Goal: Information Seeking & Learning: Learn about a topic

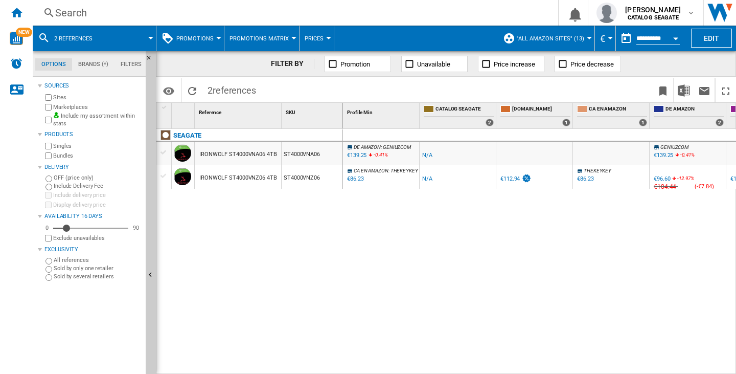
scroll to position [0, 96]
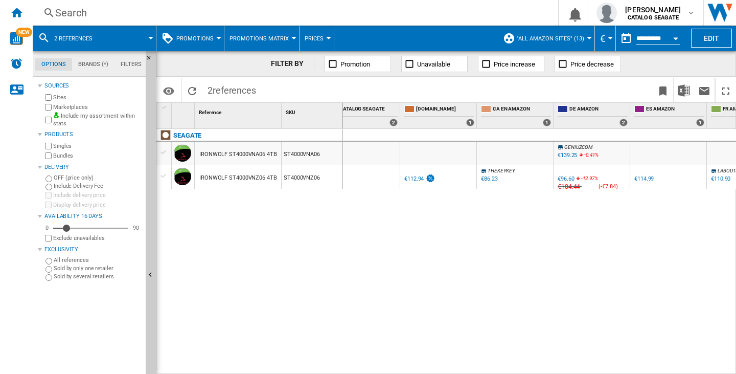
click at [216, 38] on div at bounding box center [218, 38] width 5 height 3
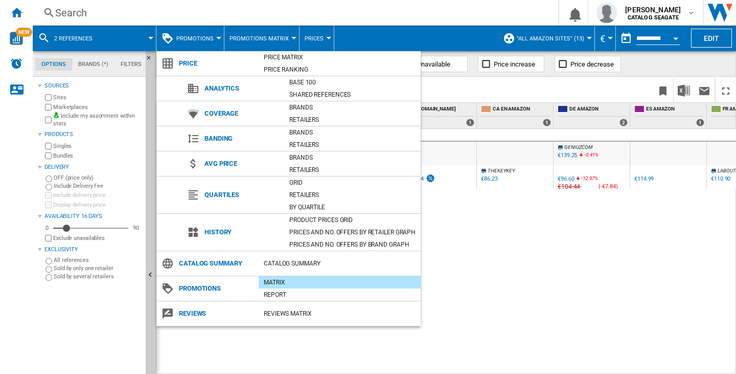
click at [483, 270] on md-backdrop at bounding box center [368, 187] width 736 height 374
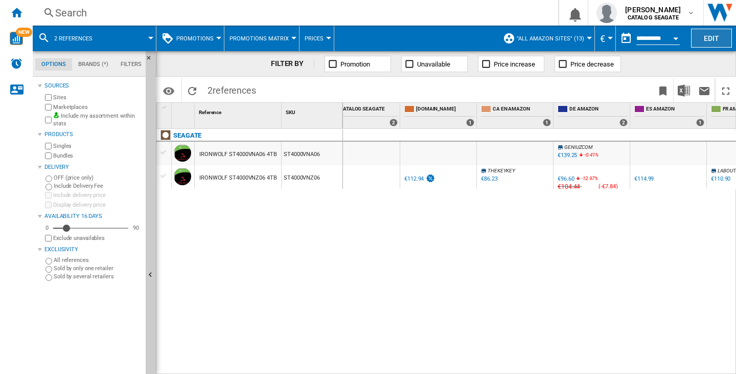
click at [726, 31] on button "Edit" at bounding box center [711, 38] width 41 height 19
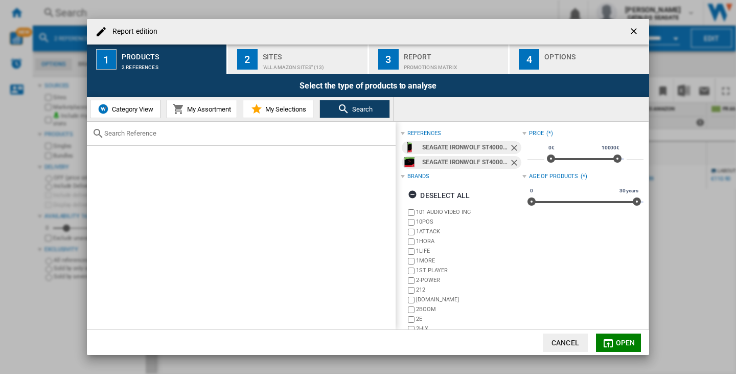
click at [261, 65] on button "2 Sites "All Amazon Sites" (13)" at bounding box center [298, 59] width 141 height 30
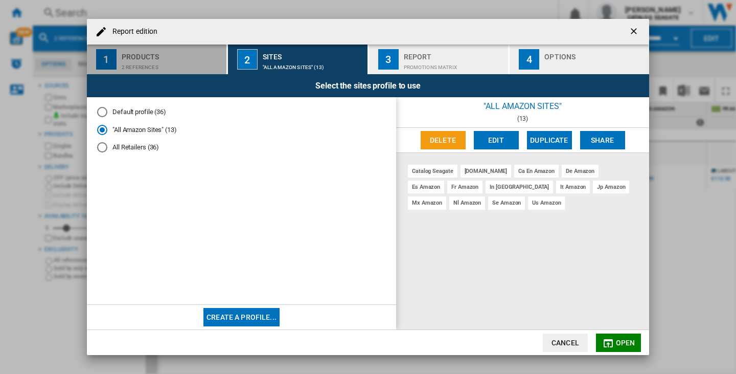
click at [148, 61] on div "2 references" at bounding box center [172, 64] width 101 height 11
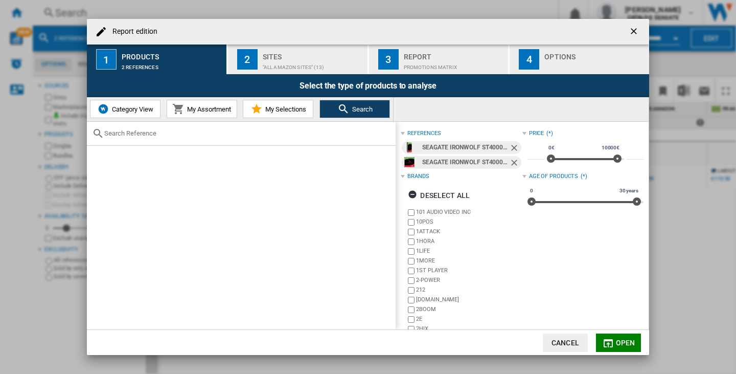
click at [202, 111] on span "My Assortment" at bounding box center [208, 109] width 47 height 8
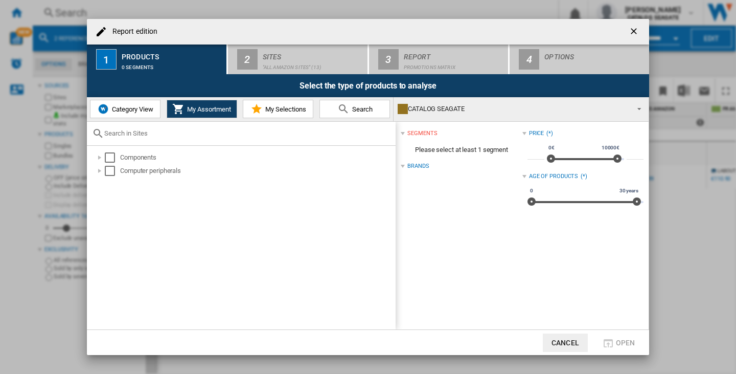
click at [122, 51] on div "Products" at bounding box center [172, 54] width 101 height 11
click at [151, 171] on div "Computer peripherals" at bounding box center [257, 171] width 274 height 10
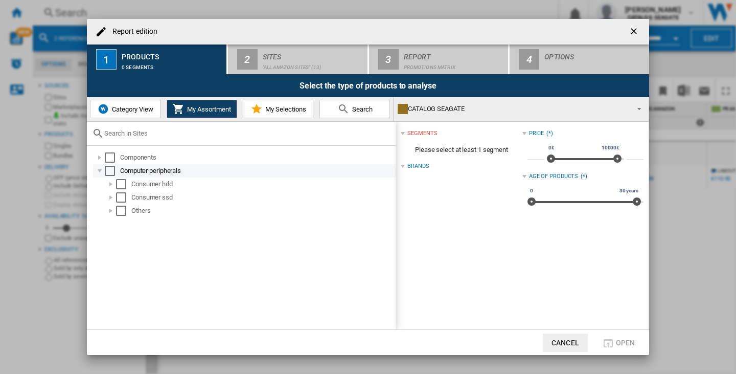
click at [99, 168] on div "Report edition ..." at bounding box center [100, 171] width 10 height 10
click at [107, 168] on div "Select" at bounding box center [110, 171] width 10 height 10
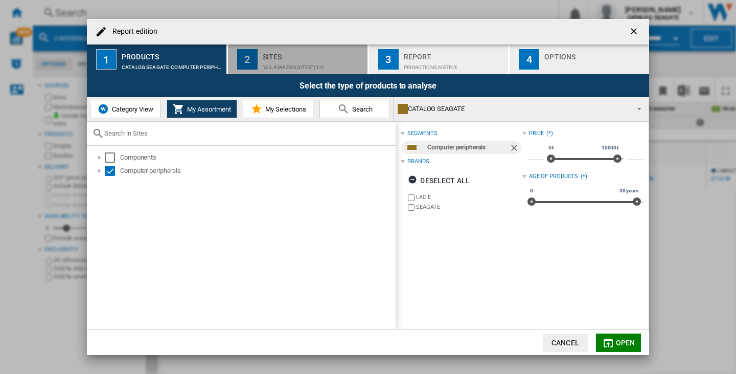
click at [325, 63] on div ""All Amazon Sites" (13)" at bounding box center [313, 64] width 101 height 11
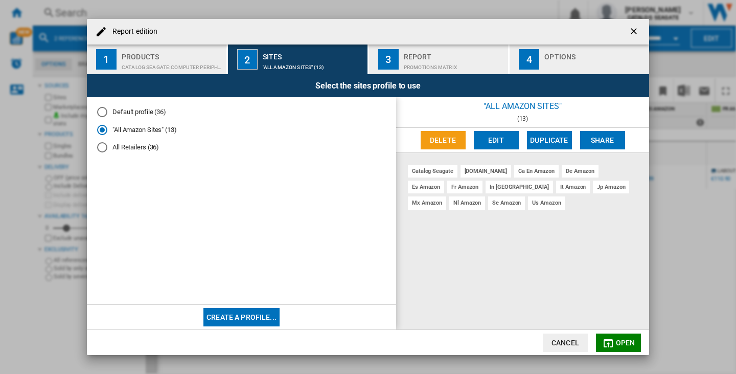
click at [445, 55] on div "Report" at bounding box center [454, 54] width 101 height 11
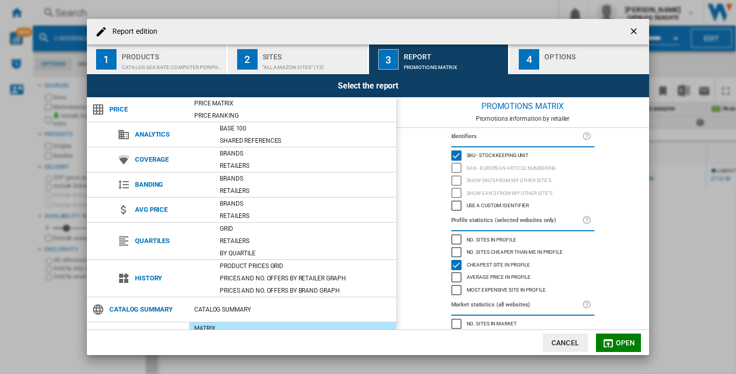
click at [625, 340] on span "Open" at bounding box center [625, 343] width 19 height 8
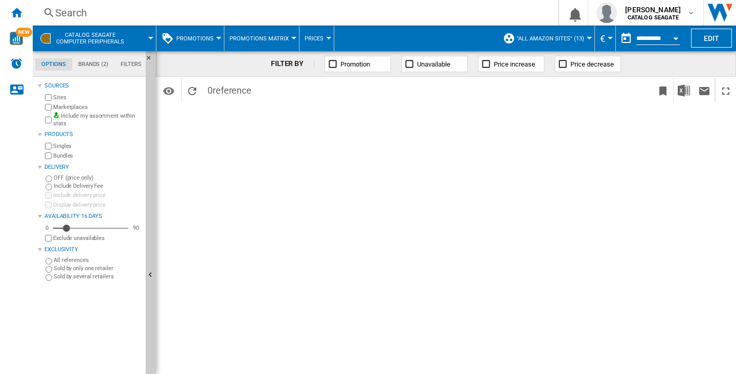
click at [214, 36] on button "Promotions" at bounding box center [197, 39] width 42 height 26
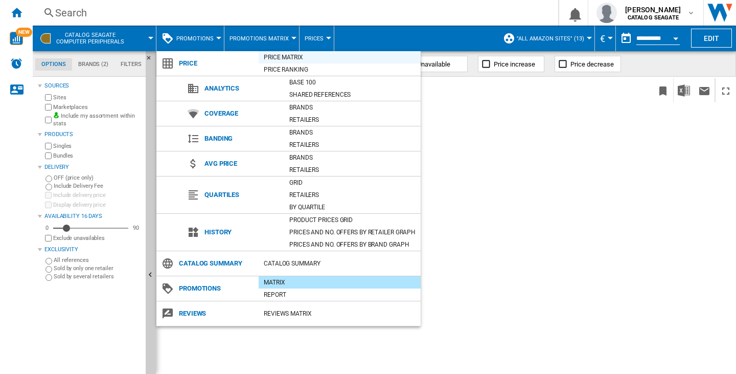
click at [276, 56] on div "Price Matrix" at bounding box center [340, 57] width 162 height 10
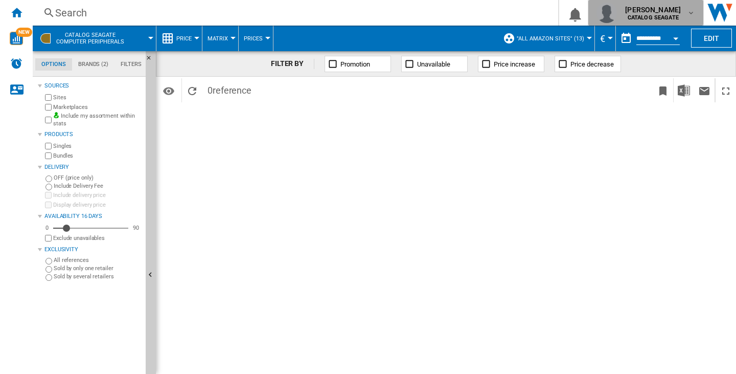
click at [690, 14] on md-icon "button" at bounding box center [691, 13] width 8 height 8
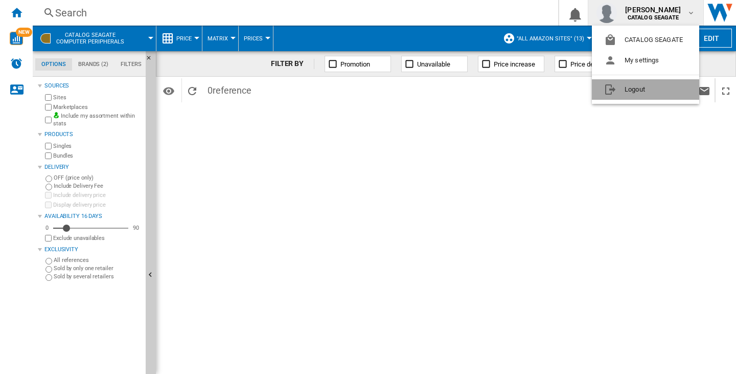
click at [639, 94] on button "Logout" at bounding box center [645, 89] width 107 height 20
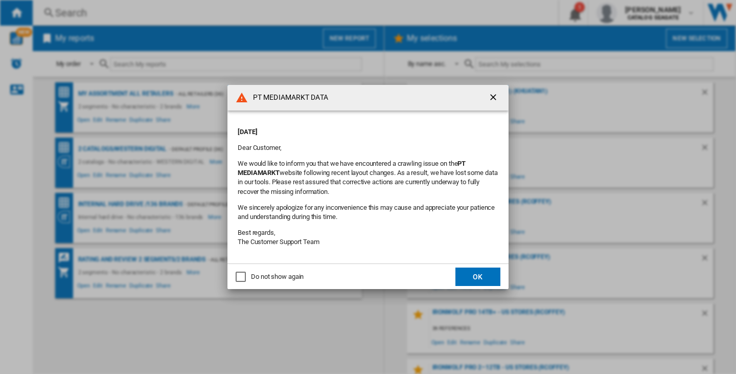
click at [494, 94] on ng-md-icon "getI18NText('BUTTONS.CLOSE_DIALOG')" at bounding box center [494, 98] width 12 height 12
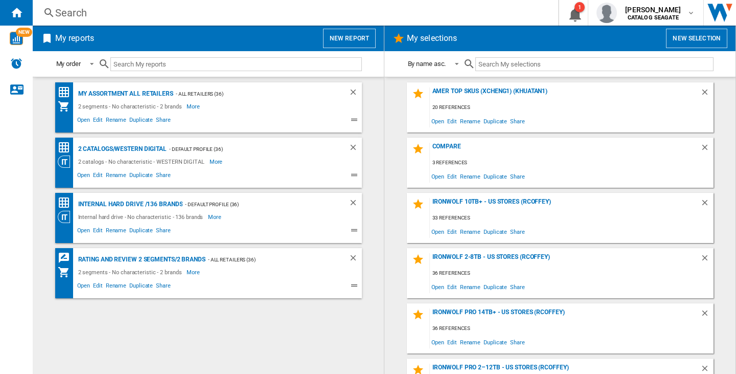
click at [355, 35] on button "New report" at bounding box center [349, 38] width 53 height 19
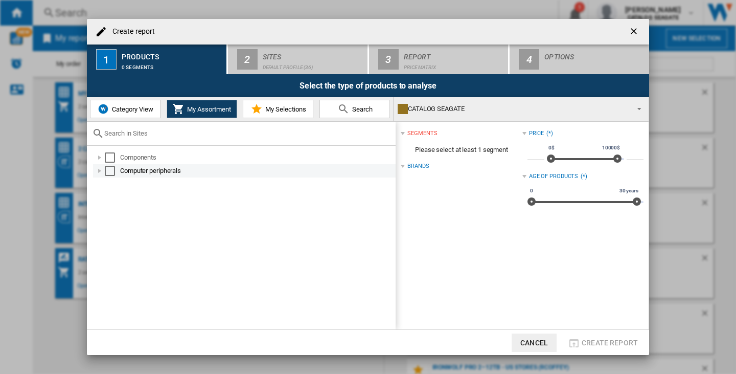
click at [107, 171] on div "Select" at bounding box center [110, 171] width 10 height 10
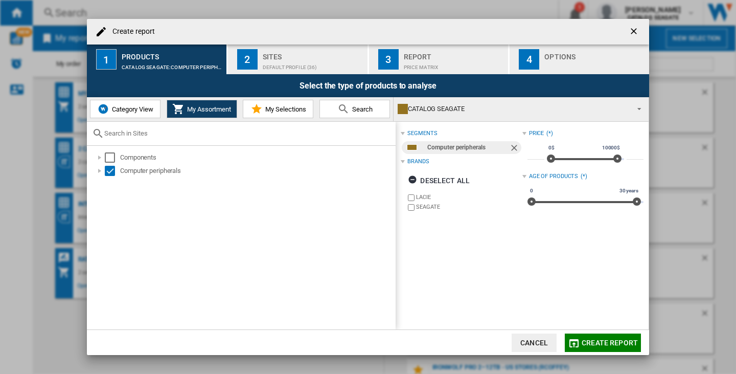
click at [284, 52] on div "Sites" at bounding box center [313, 54] width 101 height 11
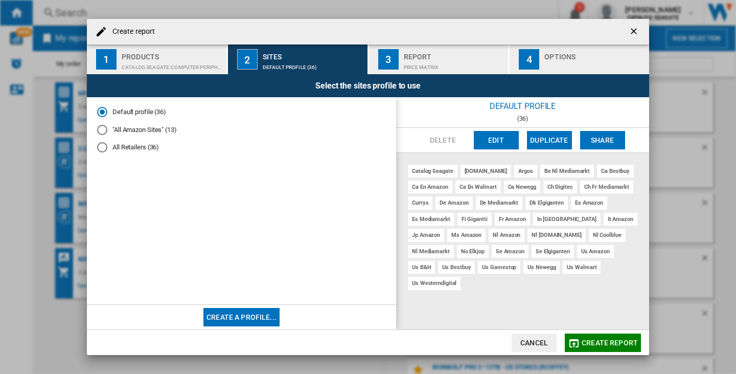
click at [149, 133] on md-radio-button ""All Amazon Sites" (13)" at bounding box center [241, 130] width 289 height 10
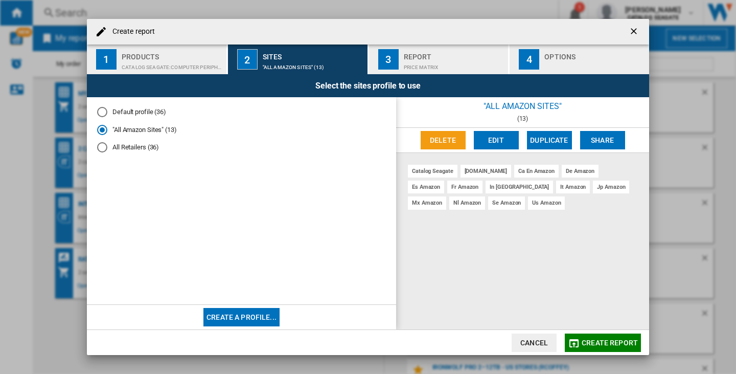
click at [411, 62] on div "Price Matrix" at bounding box center [454, 64] width 101 height 11
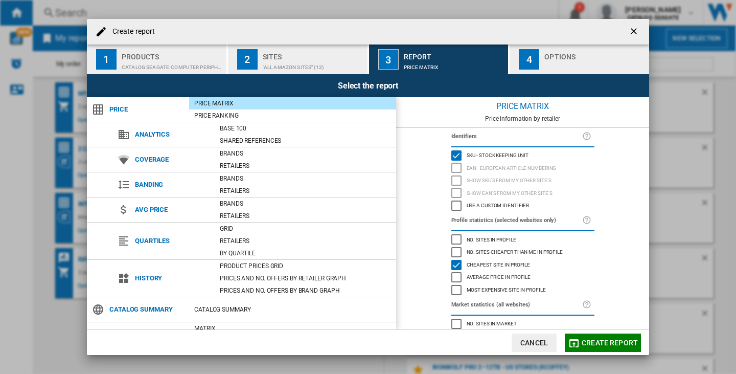
click at [584, 62] on div "button" at bounding box center [595, 64] width 101 height 11
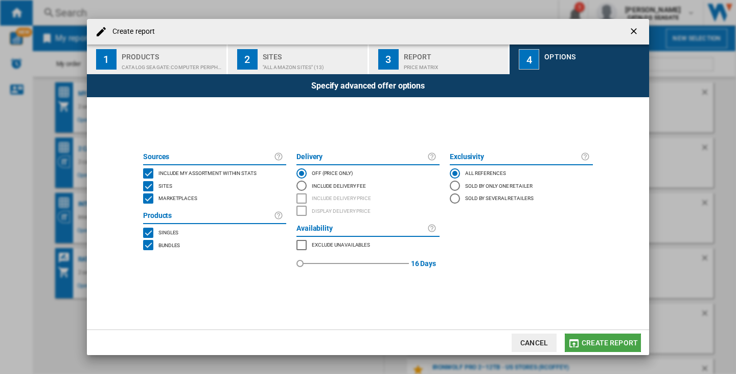
click at [616, 341] on span "Create report" at bounding box center [610, 343] width 56 height 8
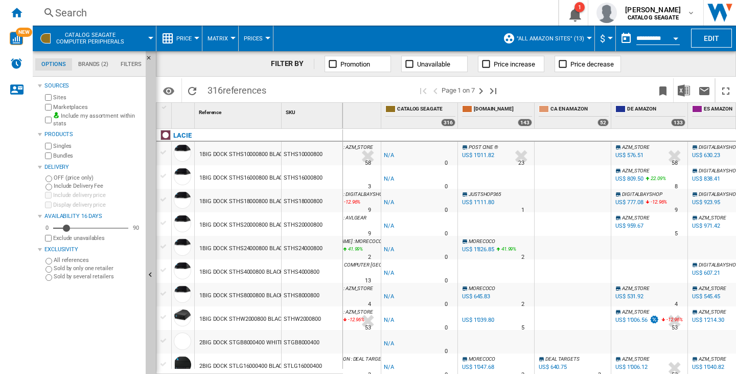
scroll to position [0, 31]
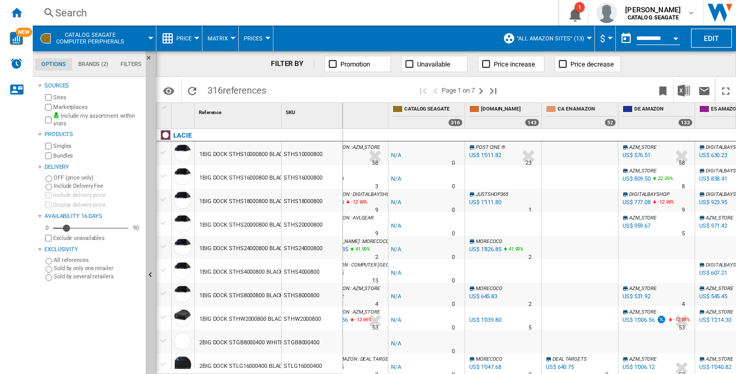
click at [64, 108] on label "Marketplaces" at bounding box center [97, 107] width 88 height 8
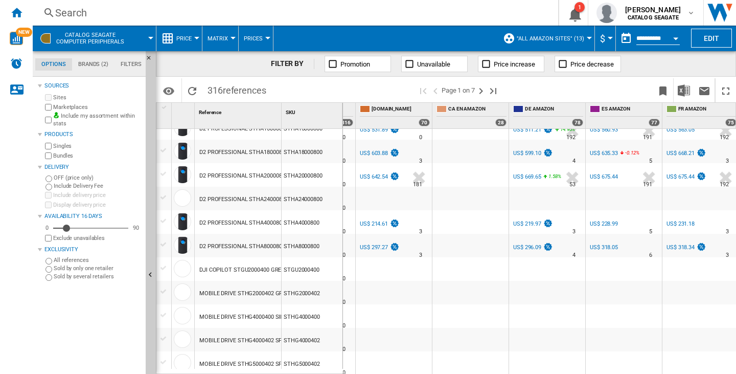
scroll to position [460, 0]
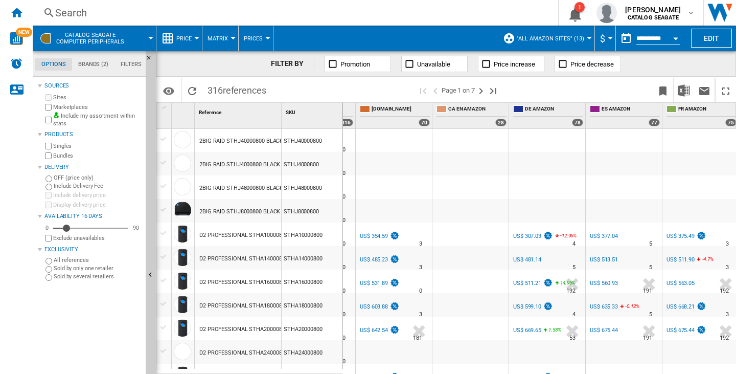
click at [609, 32] on md-menu "$ Argentin Peso Australian Dollar balboa Bolivia [GEOGRAPHIC_DATA] Bulgarian le…" at bounding box center [605, 39] width 21 height 26
click at [609, 35] on md-menu "$ Argentin Peso Australian Dollar balboa Bolivia [GEOGRAPHIC_DATA] Bulgarian le…" at bounding box center [605, 39] width 21 height 26
click at [609, 39] on div "Currency" at bounding box center [610, 38] width 5 height 3
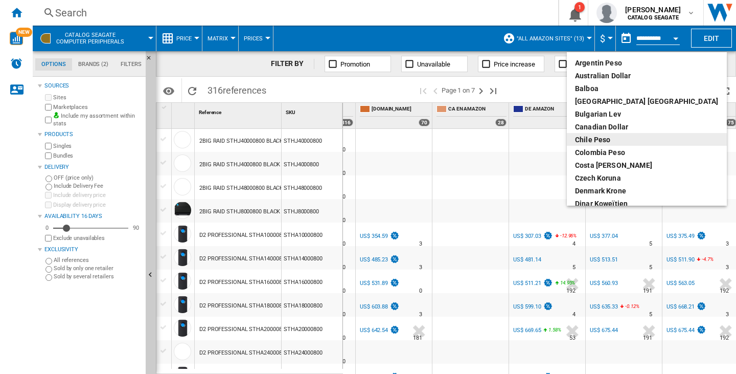
scroll to position [102, 0]
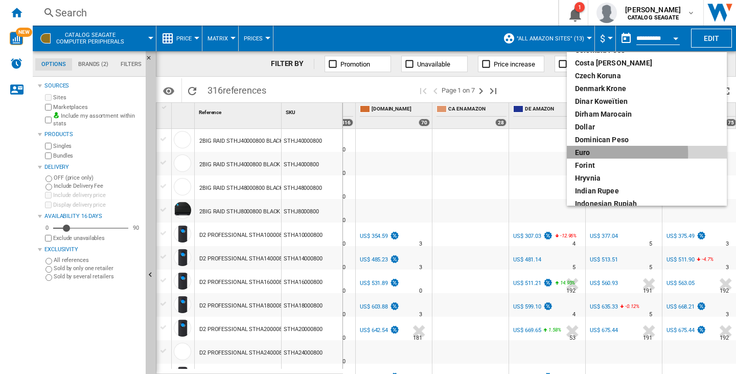
click at [590, 154] on div "euro" at bounding box center [647, 152] width 144 height 10
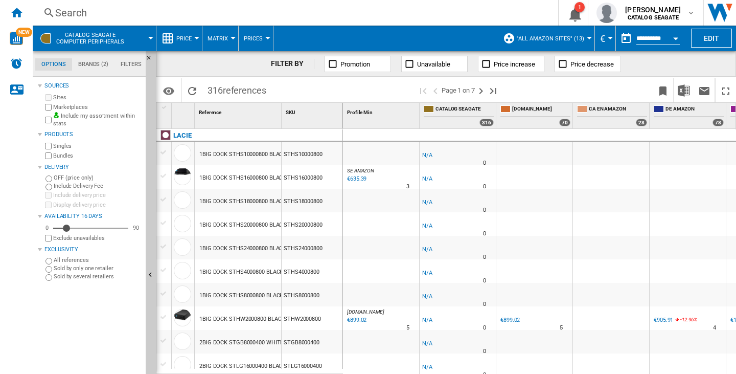
click at [194, 35] on button "Price" at bounding box center [186, 39] width 20 height 26
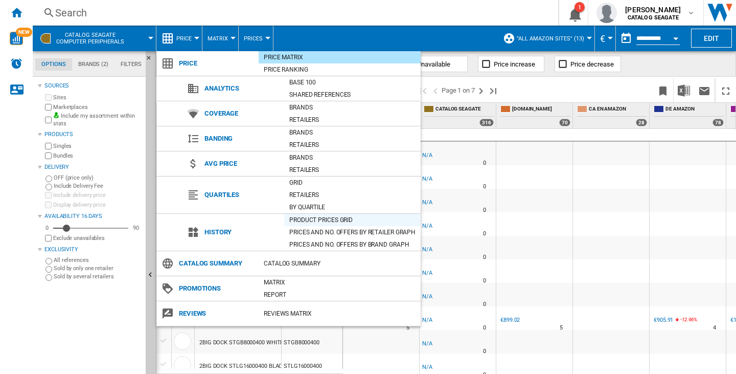
click at [301, 221] on div "Product prices grid" at bounding box center [352, 220] width 137 height 10
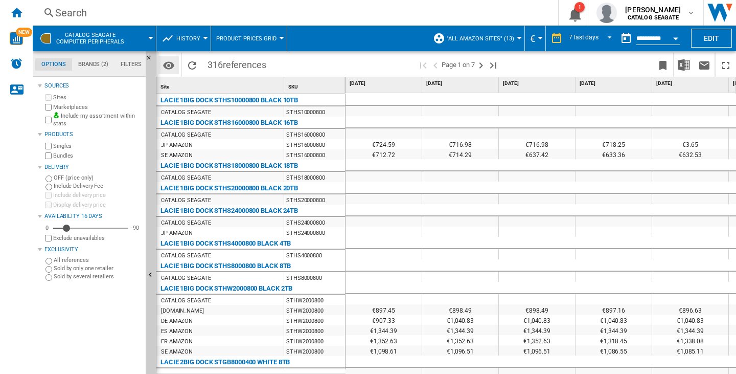
click at [173, 63] on md-icon "Options" at bounding box center [169, 65] width 12 height 12
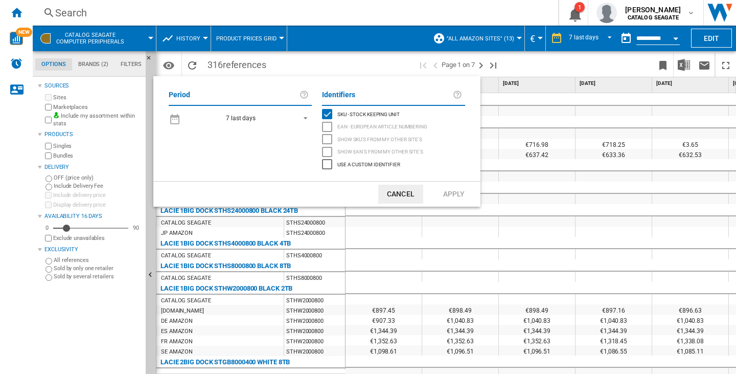
click at [306, 59] on md-backdrop at bounding box center [368, 187] width 736 height 374
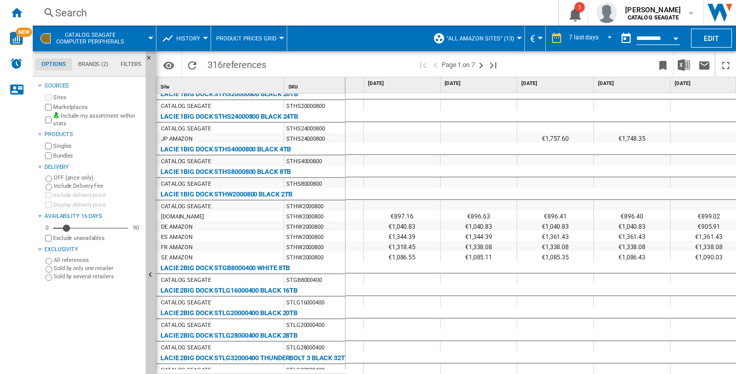
scroll to position [0, 228]
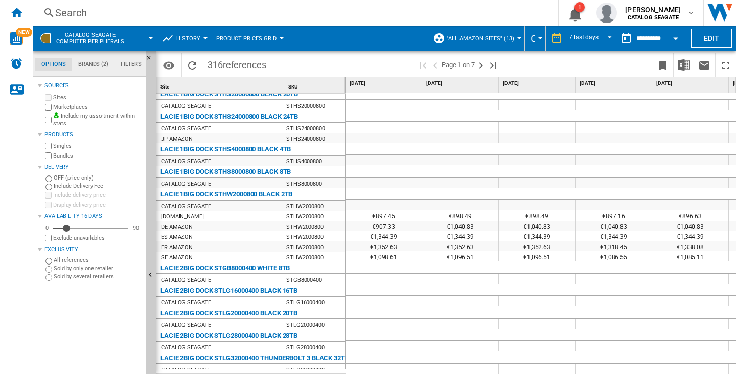
drag, startPoint x: 306, startPoint y: 190, endPoint x: 165, endPoint y: 193, distance: 141.7
click at [165, 193] on div "LACIE 1BIG DOCK STHW2000800 BLACK 2TB" at bounding box center [253, 193] width 189 height 10
drag, startPoint x: 157, startPoint y: 193, endPoint x: 203, endPoint y: 190, distance: 46.6
click at [203, 190] on div "LACIE 1BIG DOCK STHW2000800 BLACK 2TB" at bounding box center [221, 194] width 128 height 12
click at [66, 10] on div at bounding box center [368, 187] width 736 height 374
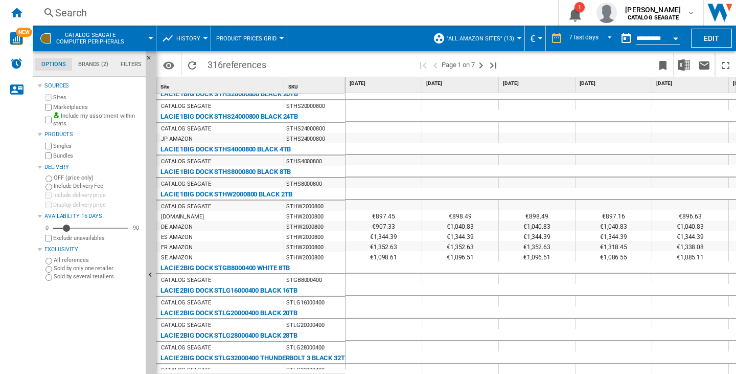
click at [80, 10] on div "Search" at bounding box center [293, 13] width 477 height 14
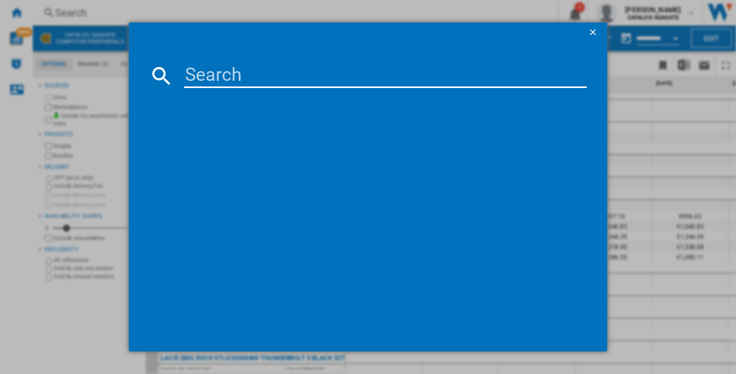
click at [225, 91] on md-dialog-content at bounding box center [368, 197] width 479 height 308
click at [228, 77] on input at bounding box center [385, 75] width 403 height 25
paste input "SEAGATE IRONWOLF ST4000VNZ06 4TB"
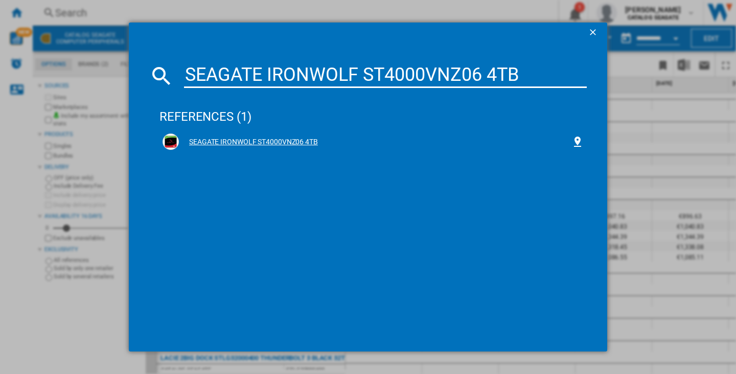
type input "SEAGATE IRONWOLF ST4000VNZ06 4TB"
click at [222, 146] on div "SEAGATE IRONWOLF ST4000VNZ06 4TB" at bounding box center [375, 142] width 393 height 10
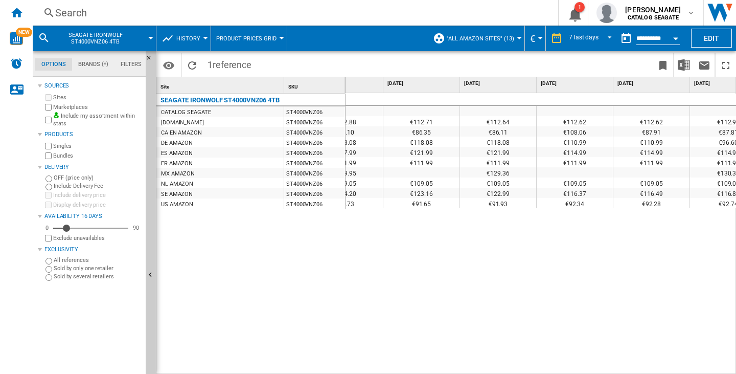
scroll to position [0, 222]
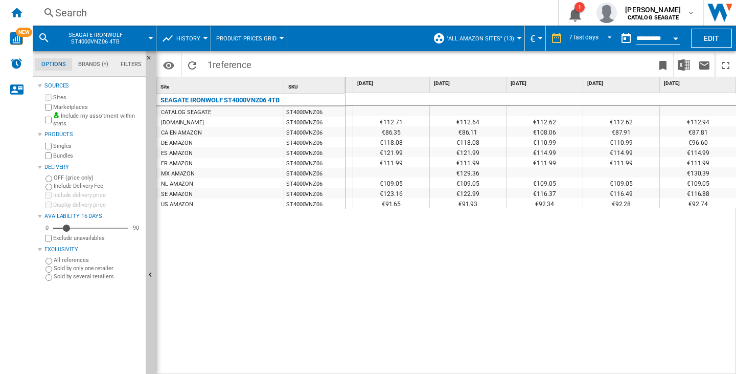
click at [699, 137] on div "€96.60" at bounding box center [698, 142] width 77 height 10
click at [699, 142] on div "€96.60" at bounding box center [698, 142] width 77 height 10
drag, startPoint x: 186, startPoint y: 140, endPoint x: 306, endPoint y: 146, distance: 120.3
click at [306, 137] on div "DE AMAZON ST4000VNZ06" at bounding box center [251, 137] width 189 height 0
